Goal: Find specific page/section: Find specific page/section

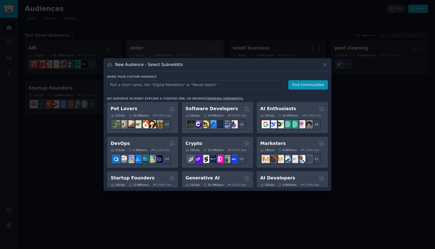
click at [174, 40] on div at bounding box center [217, 124] width 435 height 249
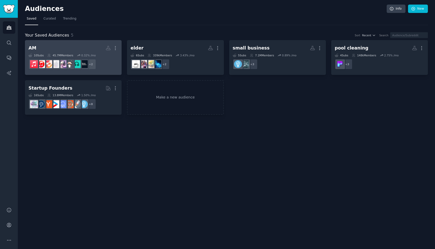
click at [63, 50] on h2 "AM More" at bounding box center [72, 48] width 89 height 9
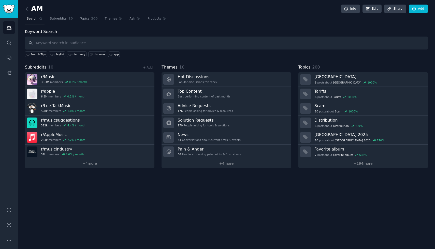
click at [192, 39] on input "text" at bounding box center [226, 43] width 403 height 13
type input "playlist"
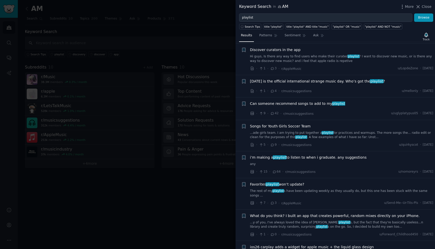
scroll to position [1315, 0]
